Goal: Transaction & Acquisition: Subscribe to service/newsletter

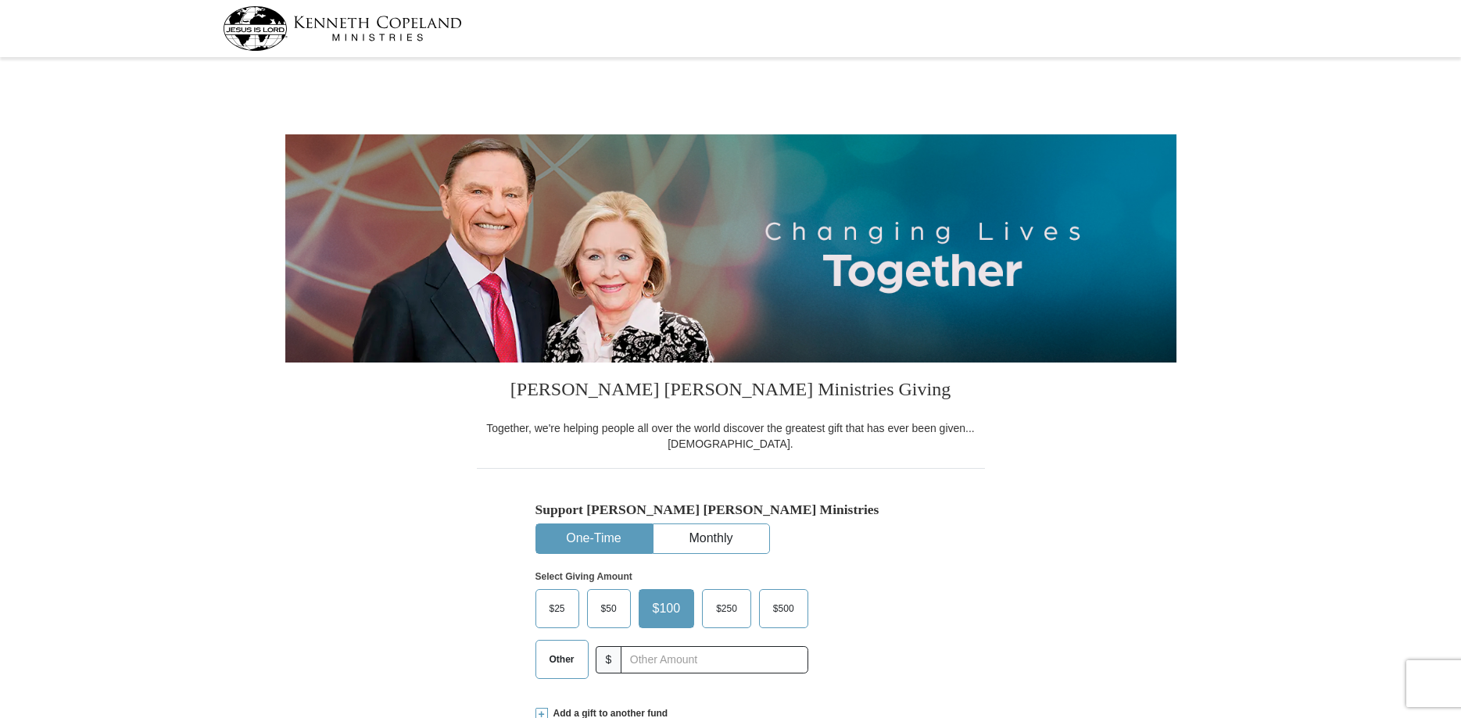
select select "AZ"
click at [709, 539] on button "Monthly" at bounding box center [711, 538] width 116 height 29
click at [619, 609] on span "$25" at bounding box center [608, 608] width 31 height 23
click at [607, 612] on span "$25" at bounding box center [608, 608] width 31 height 23
click at [0, 0] on input "$25" at bounding box center [0, 0] width 0 height 0
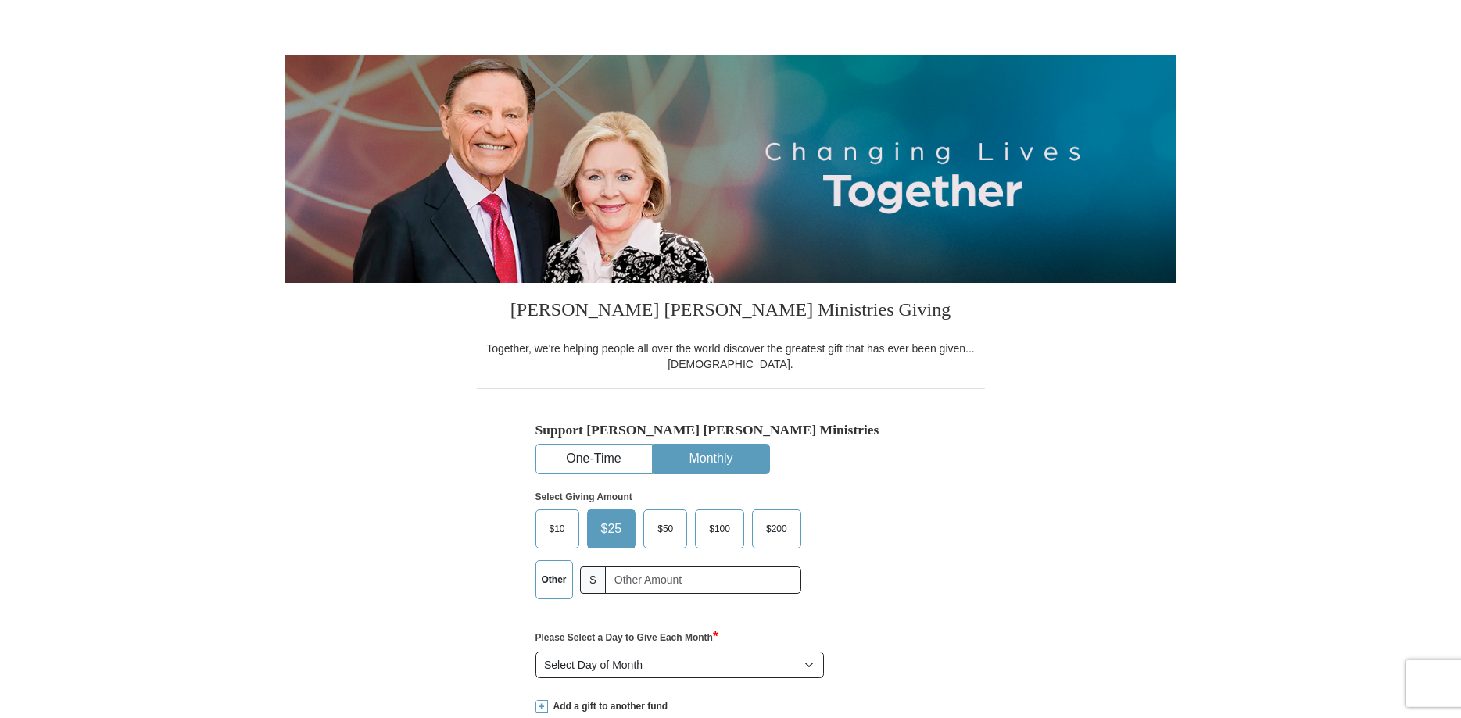
scroll to position [159, 0]
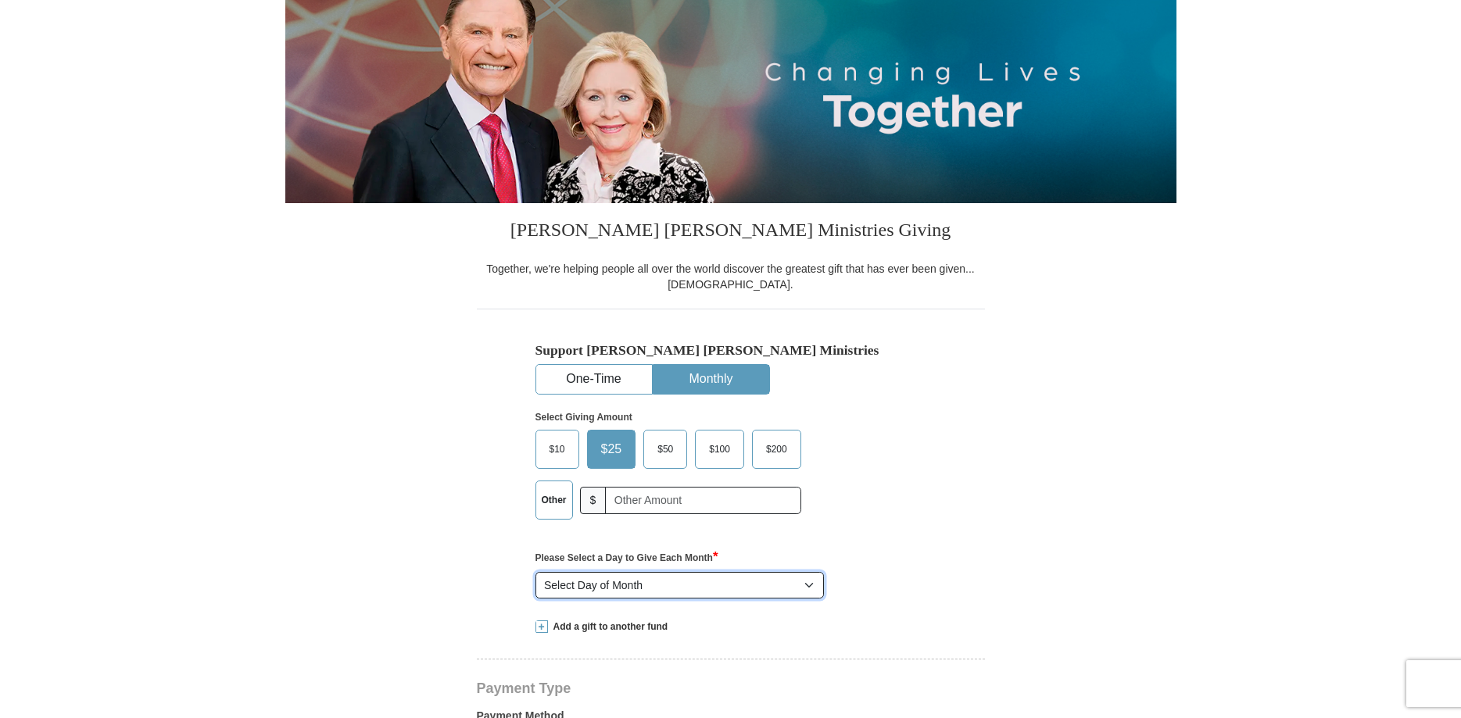
click at [535, 572] on select "Select Day of Month 1 2 3 4 5 6 7 8 9 10 11 12 13 14 15 16 17 18 19 20 21 22 23…" at bounding box center [679, 585] width 289 height 27
select select "10"
click option "10" at bounding box center [0, 0] width 0 height 0
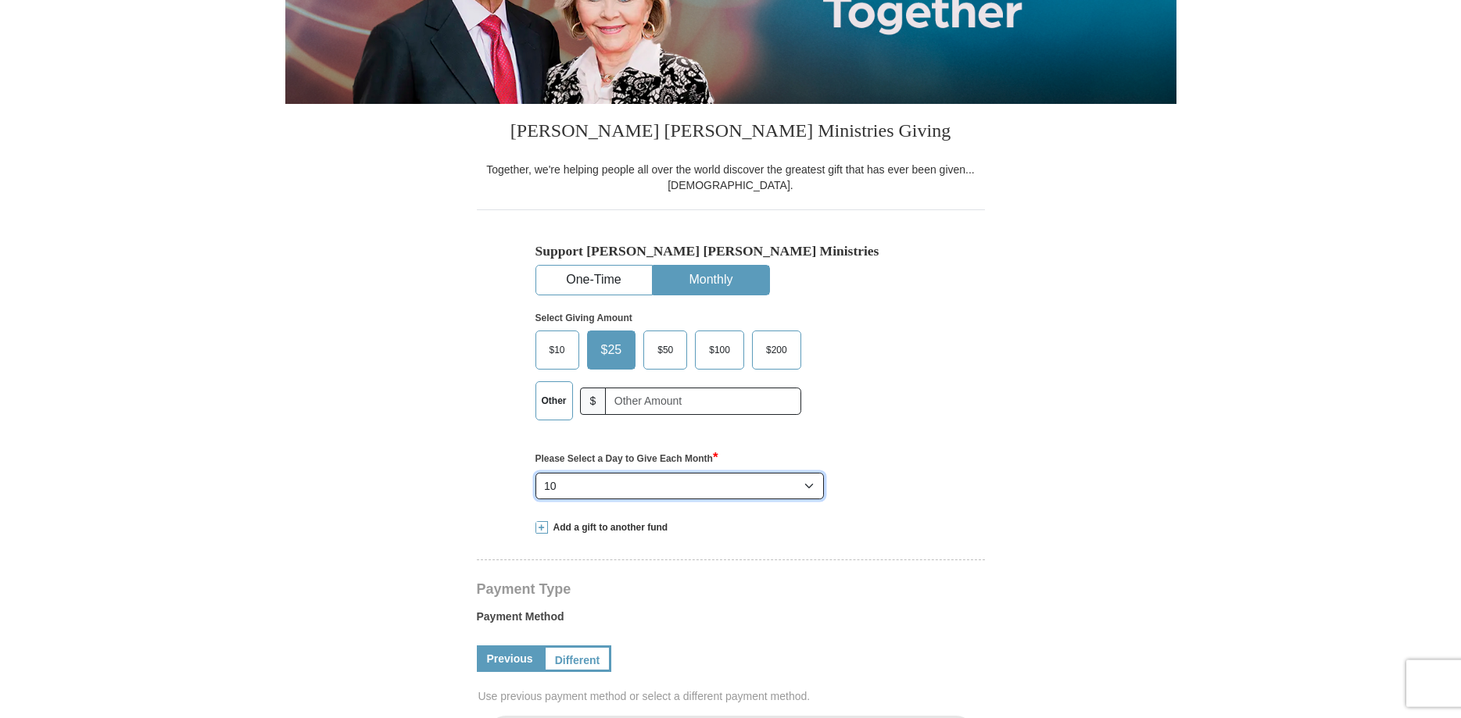
scroll to position [399, 0]
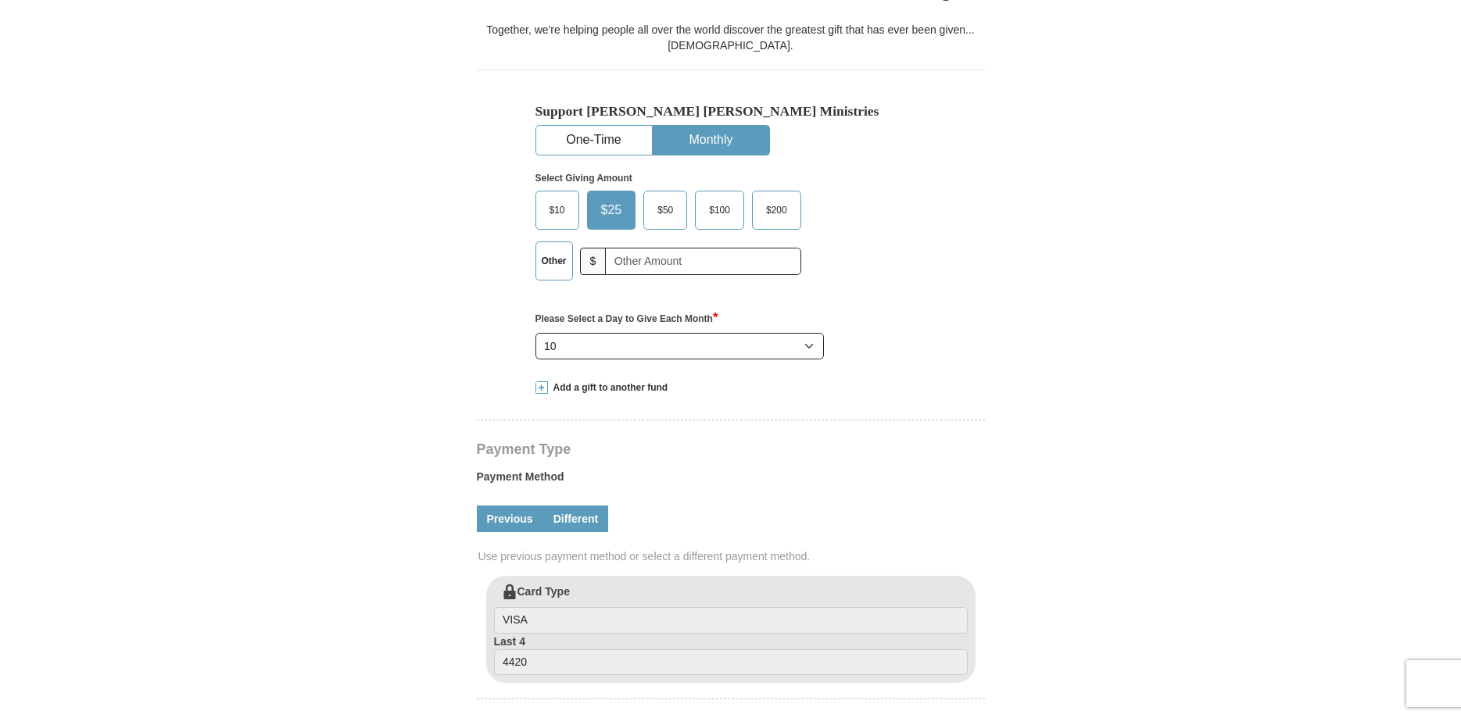
click at [582, 521] on link "Different" at bounding box center [576, 519] width 66 height 27
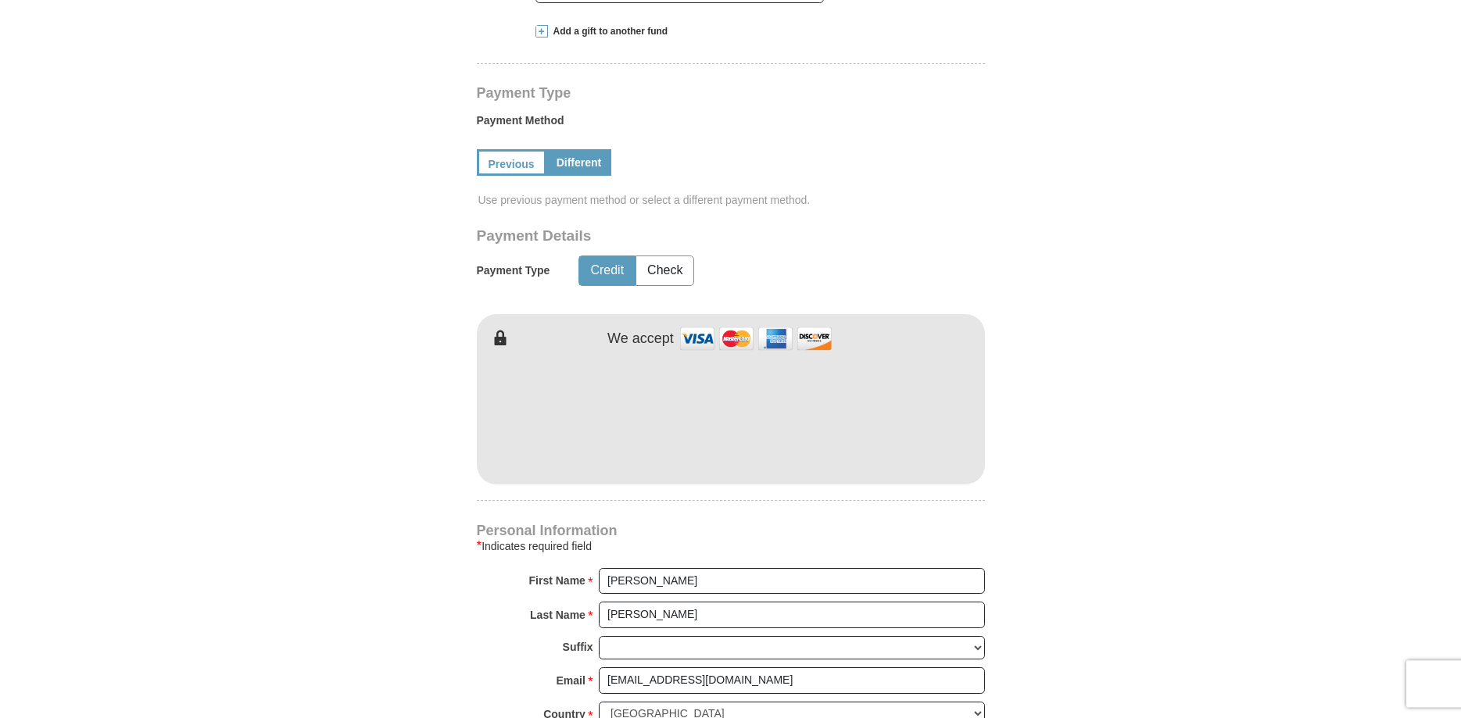
scroll to position [757, 0]
click at [675, 578] on input "Thomas" at bounding box center [792, 579] width 386 height 27
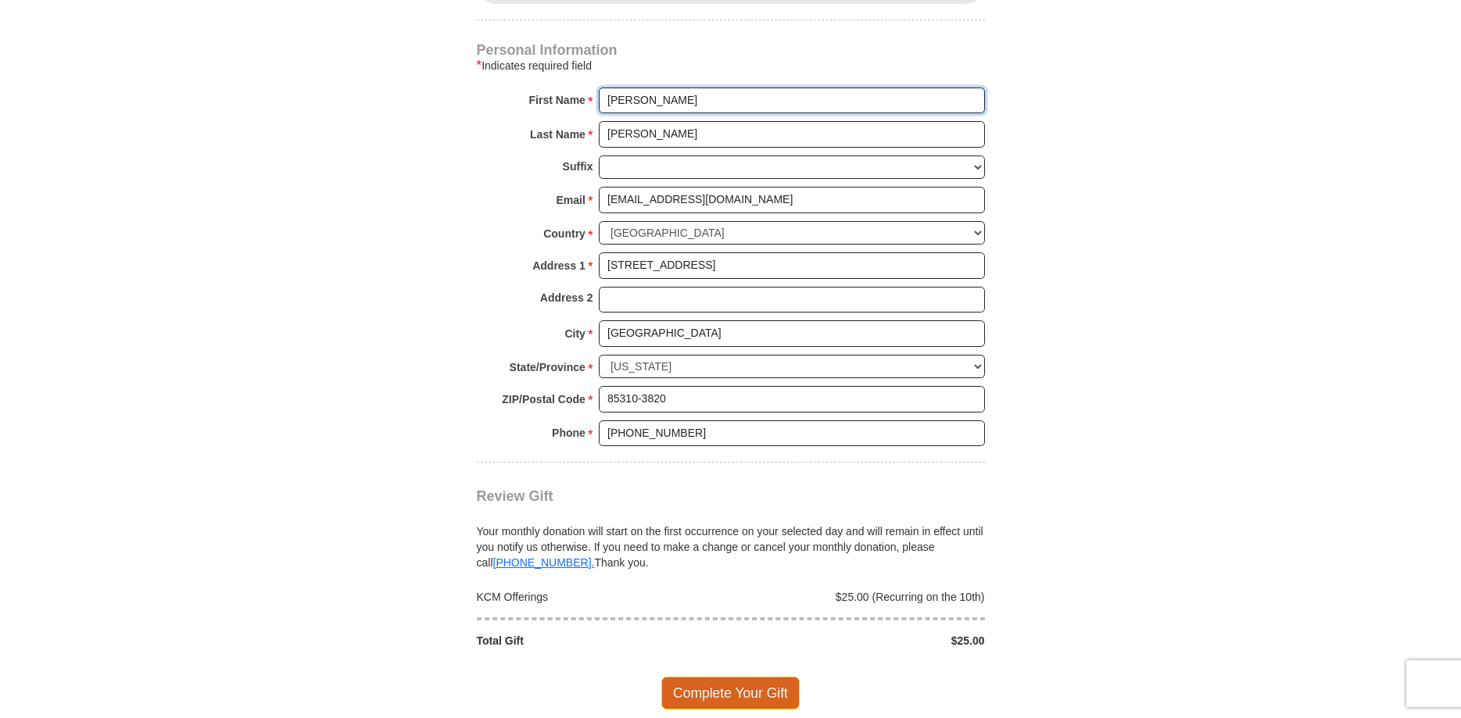
scroll to position [1336, 0]
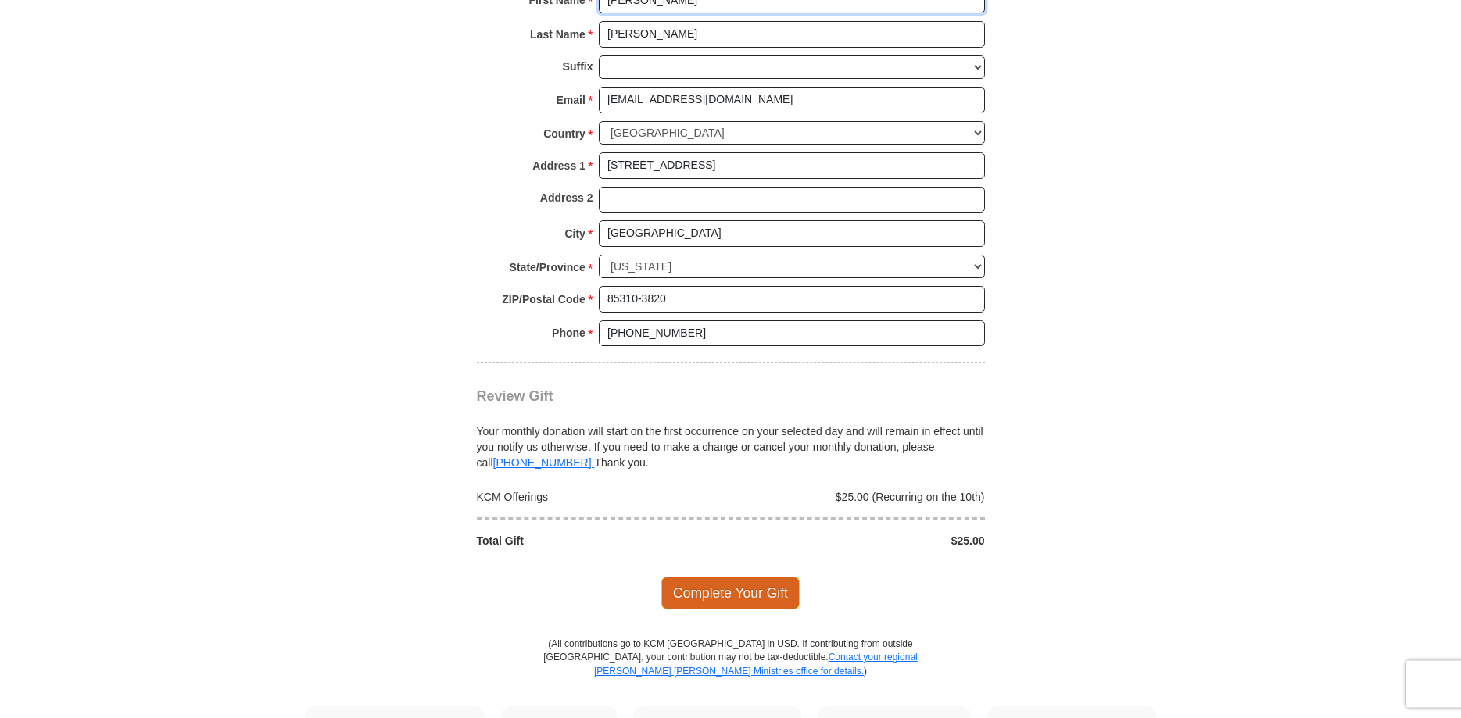
type input "Thomas C"
click at [736, 591] on span "Complete Your Gift" at bounding box center [730, 593] width 138 height 33
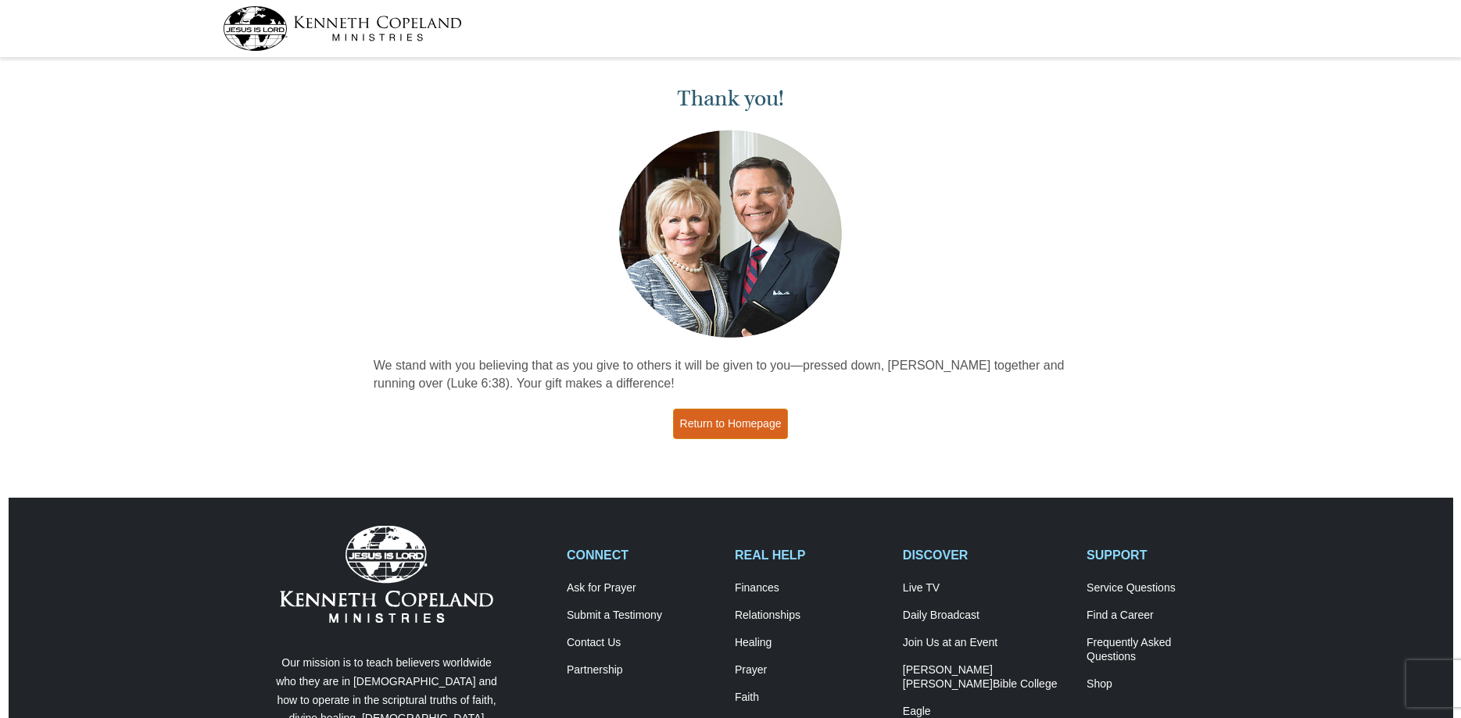
click at [733, 420] on link "Return to Homepage" at bounding box center [731, 424] width 116 height 30
